Goal: Task Accomplishment & Management: Manage account settings

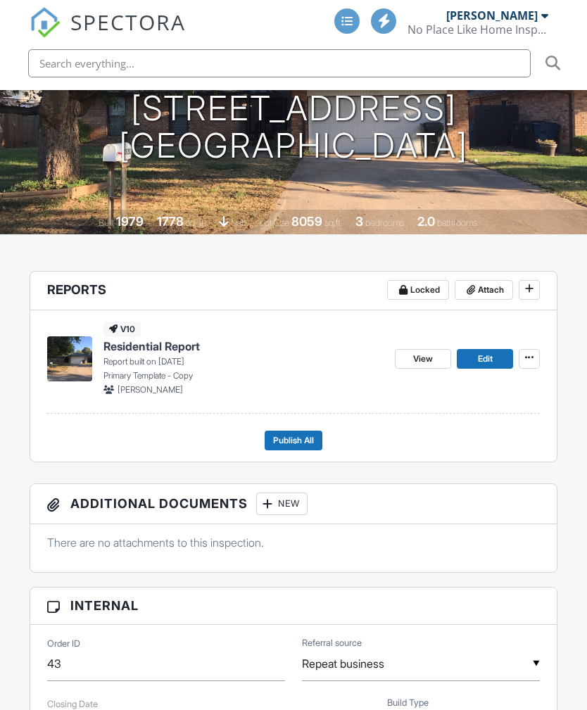
click at [487, 283] on span "Attach" at bounding box center [490, 290] width 26 height 14
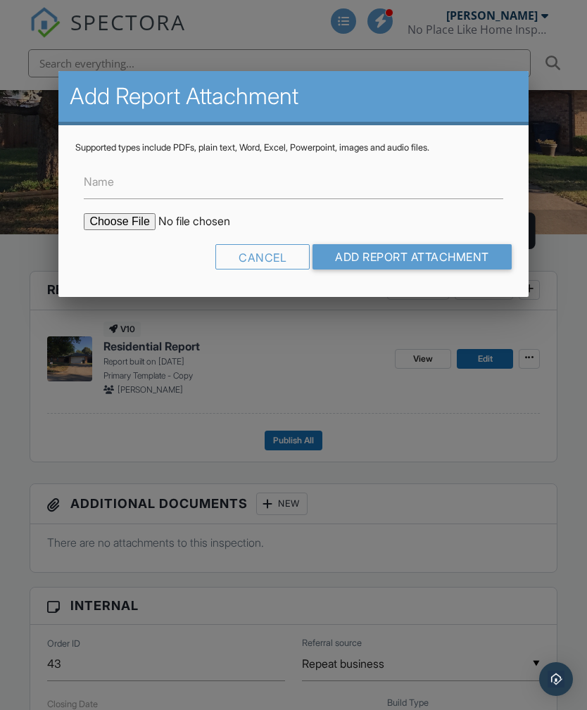
click at [126, 226] on input "file" at bounding box center [203, 221] width 239 height 17
type input "C:\fakepath\ODAFF 1321 Alviola Ave Midwest City, OK 73110.pdf"
click at [473, 262] on input "Add Report Attachment" at bounding box center [411, 256] width 199 height 25
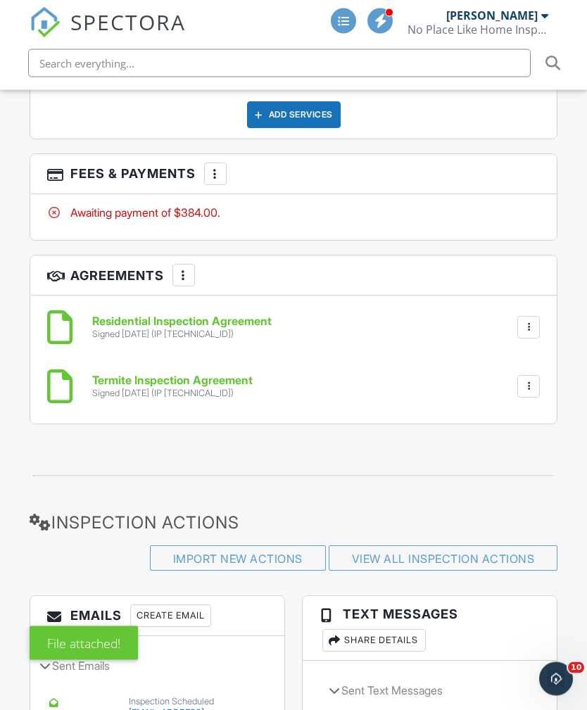
scroll to position [2516, 0]
click at [214, 162] on div "More" at bounding box center [215, 173] width 23 height 23
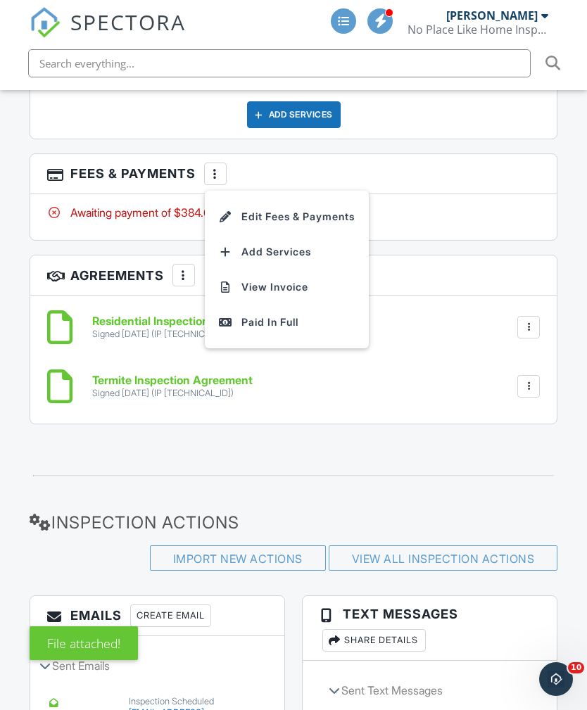
click at [324, 314] on div "Paid In Full" at bounding box center [287, 322] width 136 height 17
